Goal: Use online tool/utility: Utilize a website feature to perform a specific function

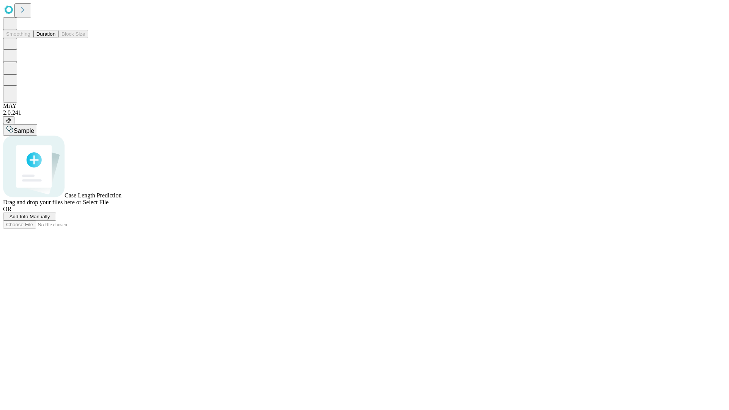
click at [55, 38] on button "Duration" at bounding box center [45, 34] width 25 height 8
click at [109, 205] on span "Select File" at bounding box center [96, 202] width 26 height 6
